Goal: Task Accomplishment & Management: Use online tool/utility

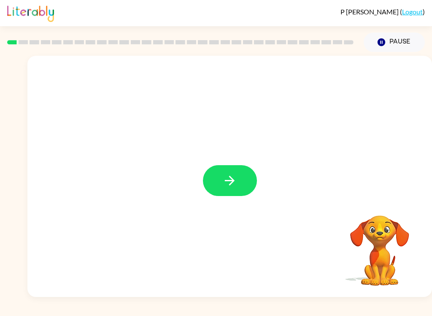
click at [232, 181] on icon "button" at bounding box center [230, 181] width 10 height 10
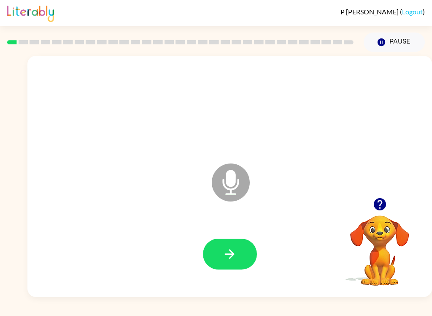
click at [242, 258] on button "button" at bounding box center [230, 254] width 54 height 31
click at [235, 254] on icon "button" at bounding box center [229, 254] width 15 height 15
click at [234, 261] on icon "button" at bounding box center [229, 254] width 15 height 15
click at [381, 211] on icon "button" at bounding box center [380, 204] width 15 height 15
click at [239, 258] on button "button" at bounding box center [230, 254] width 54 height 31
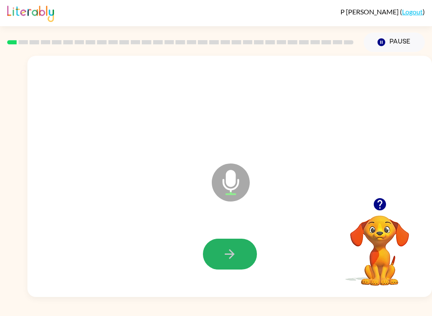
click at [236, 252] on icon "button" at bounding box center [229, 254] width 15 height 15
click at [242, 266] on button "button" at bounding box center [230, 254] width 54 height 31
click at [232, 258] on icon "button" at bounding box center [229, 254] width 15 height 15
click at [239, 249] on button "button" at bounding box center [230, 254] width 54 height 31
click at [235, 257] on icon "button" at bounding box center [229, 254] width 15 height 15
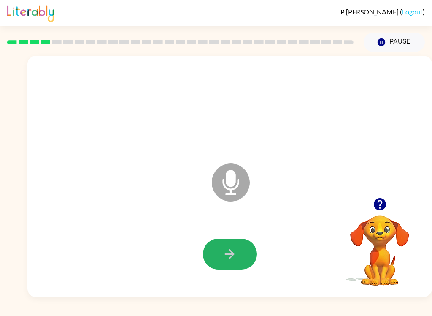
click at [241, 251] on button "button" at bounding box center [230, 254] width 54 height 31
click at [244, 262] on button "button" at bounding box center [230, 254] width 54 height 31
click at [233, 255] on icon "button" at bounding box center [230, 254] width 10 height 10
click at [242, 259] on button "button" at bounding box center [230, 254] width 54 height 31
click at [231, 260] on icon "button" at bounding box center [229, 254] width 15 height 15
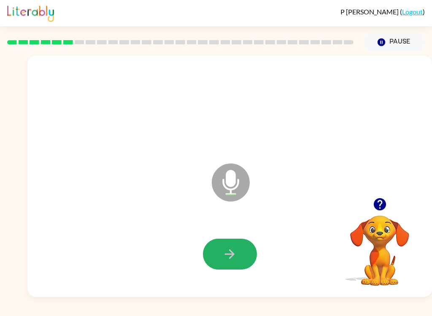
click at [242, 253] on button "button" at bounding box center [230, 254] width 54 height 31
click at [239, 255] on button "button" at bounding box center [230, 254] width 54 height 31
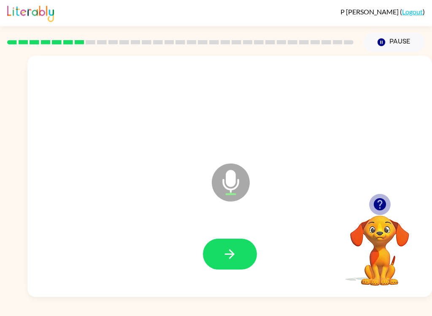
click at [385, 201] on icon "button" at bounding box center [380, 204] width 15 height 15
click at [380, 211] on icon "button" at bounding box center [380, 204] width 15 height 15
click at [240, 252] on button "button" at bounding box center [230, 254] width 54 height 31
click at [249, 255] on button "button" at bounding box center [230, 254] width 54 height 31
click at [232, 258] on icon "button" at bounding box center [229, 254] width 15 height 15
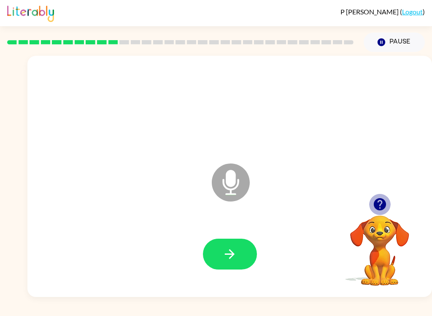
click at [384, 201] on icon "button" at bounding box center [380, 204] width 12 height 12
click at [236, 256] on icon "button" at bounding box center [229, 254] width 15 height 15
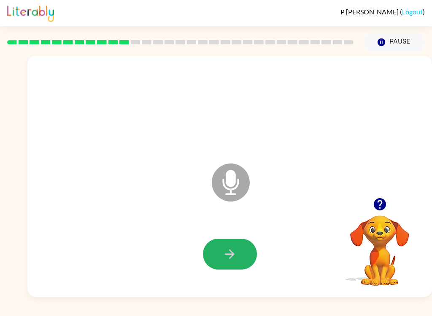
click at [235, 255] on icon "button" at bounding box center [229, 254] width 15 height 15
click at [237, 255] on icon "button" at bounding box center [229, 254] width 15 height 15
click at [239, 259] on button "button" at bounding box center [230, 254] width 54 height 31
click at [239, 258] on button "button" at bounding box center [230, 254] width 54 height 31
click at [235, 255] on icon "button" at bounding box center [229, 254] width 15 height 15
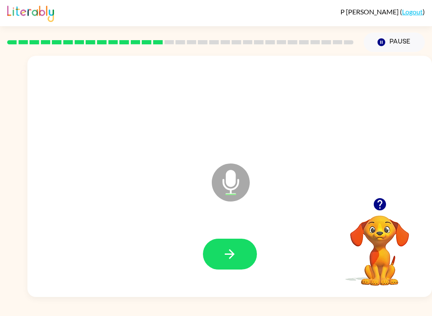
click at [239, 255] on button "button" at bounding box center [230, 254] width 54 height 31
click at [230, 261] on icon "button" at bounding box center [229, 254] width 15 height 15
click at [239, 258] on button "button" at bounding box center [230, 254] width 54 height 31
click at [250, 251] on button "button" at bounding box center [230, 254] width 54 height 31
click at [242, 266] on button "button" at bounding box center [230, 254] width 54 height 31
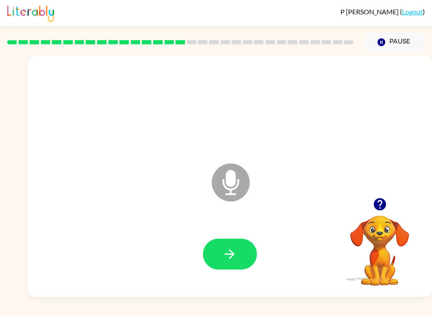
click at [235, 262] on button "button" at bounding box center [230, 254] width 54 height 31
click at [233, 263] on button "button" at bounding box center [230, 254] width 54 height 31
click at [234, 254] on icon "button" at bounding box center [230, 254] width 10 height 10
click at [240, 258] on button "button" at bounding box center [230, 254] width 54 height 31
click at [229, 260] on icon "button" at bounding box center [229, 254] width 15 height 15
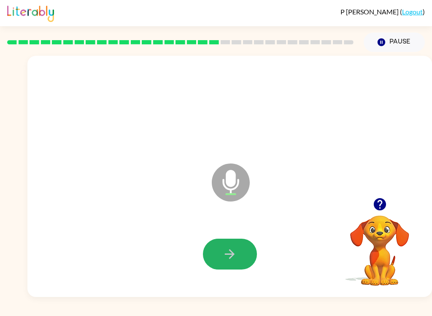
click at [244, 260] on button "button" at bounding box center [230, 254] width 54 height 31
click at [241, 252] on button "button" at bounding box center [230, 254] width 54 height 31
click at [241, 262] on button "button" at bounding box center [230, 254] width 54 height 31
click at [240, 249] on button "button" at bounding box center [230, 254] width 54 height 31
click at [381, 206] on icon "button" at bounding box center [380, 204] width 12 height 12
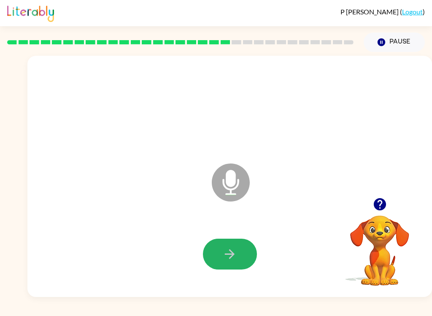
click at [240, 260] on button "button" at bounding box center [230, 254] width 54 height 31
click at [240, 267] on button "button" at bounding box center [230, 254] width 54 height 31
click at [236, 261] on icon "button" at bounding box center [229, 254] width 15 height 15
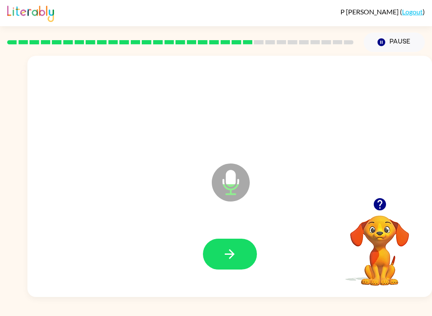
click at [233, 255] on icon "button" at bounding box center [230, 254] width 10 height 10
click at [239, 254] on button "button" at bounding box center [230, 254] width 54 height 31
click at [244, 261] on button "button" at bounding box center [230, 254] width 54 height 31
click at [238, 260] on button "button" at bounding box center [230, 254] width 54 height 31
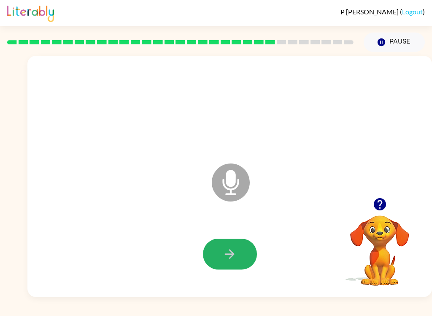
click at [236, 254] on icon "button" at bounding box center [229, 254] width 15 height 15
click at [233, 257] on icon "button" at bounding box center [229, 254] width 15 height 15
click at [232, 259] on icon "button" at bounding box center [229, 254] width 15 height 15
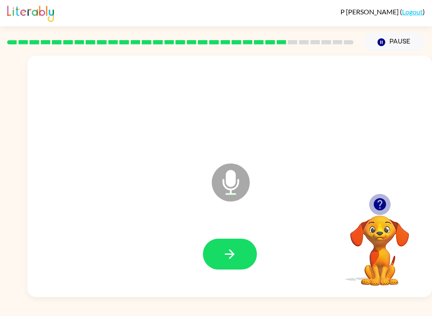
click at [380, 205] on icon "button" at bounding box center [380, 204] width 15 height 15
click at [230, 250] on icon "button" at bounding box center [230, 254] width 10 height 10
click at [234, 250] on icon "button" at bounding box center [229, 254] width 15 height 15
click at [237, 255] on button "button" at bounding box center [230, 254] width 54 height 31
click at [384, 208] on icon "button" at bounding box center [380, 204] width 12 height 12
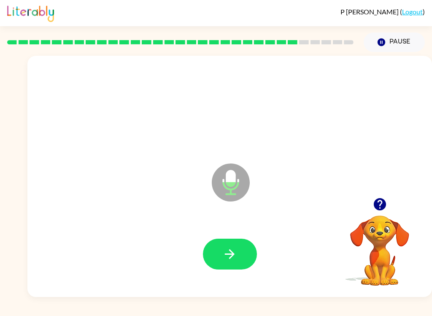
click at [233, 257] on icon "button" at bounding box center [229, 254] width 15 height 15
click at [234, 257] on icon "button" at bounding box center [229, 254] width 15 height 15
click at [384, 203] on icon "button" at bounding box center [380, 204] width 12 height 12
click at [241, 268] on button "button" at bounding box center [230, 254] width 54 height 31
click at [231, 252] on icon "button" at bounding box center [230, 254] width 10 height 10
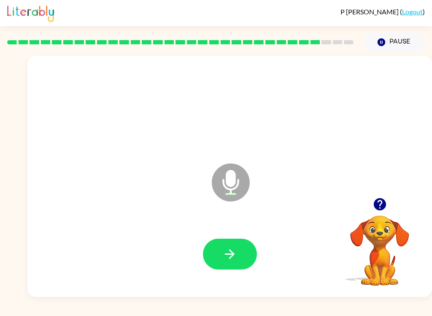
click at [225, 260] on icon "button" at bounding box center [229, 254] width 15 height 15
click at [232, 257] on icon "button" at bounding box center [230, 254] width 10 height 10
click at [232, 263] on button "button" at bounding box center [230, 254] width 54 height 31
click at [232, 257] on icon "button" at bounding box center [229, 254] width 15 height 15
click at [230, 248] on icon "button" at bounding box center [229, 254] width 15 height 15
